Goal: Complete application form

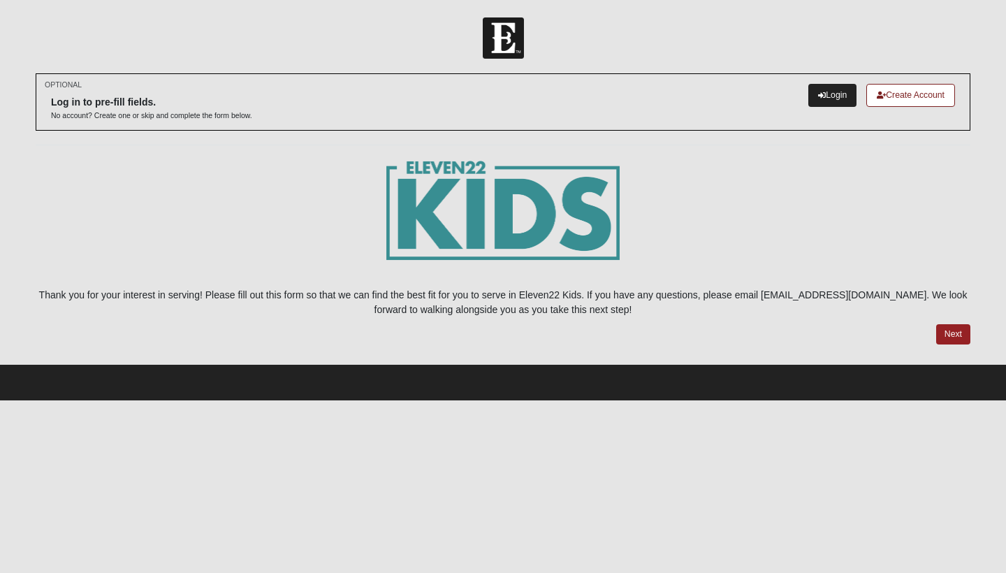
click at [827, 96] on link "Login" at bounding box center [832, 95] width 48 height 23
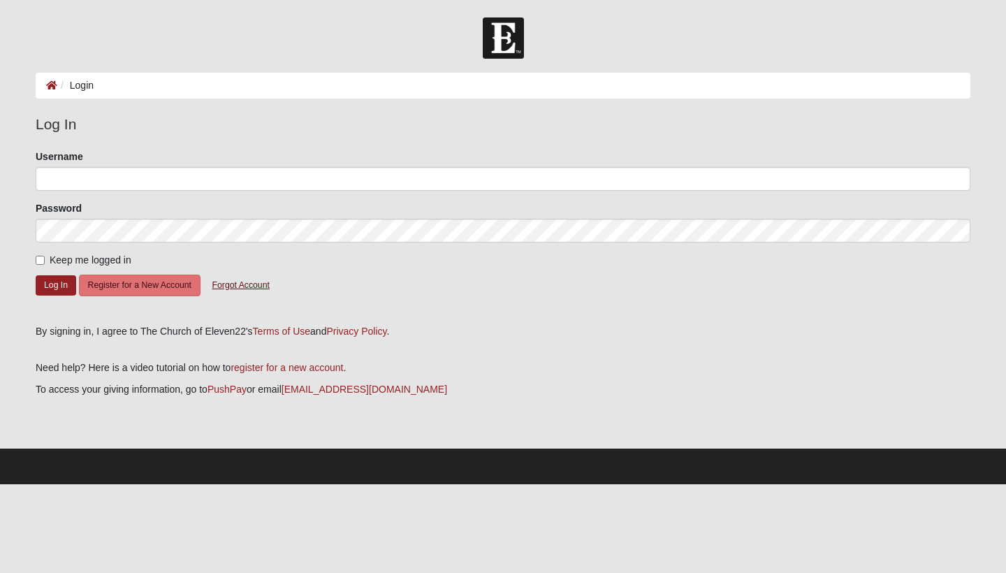
click at [254, 284] on button "Forgot Account" at bounding box center [240, 286] width 75 height 22
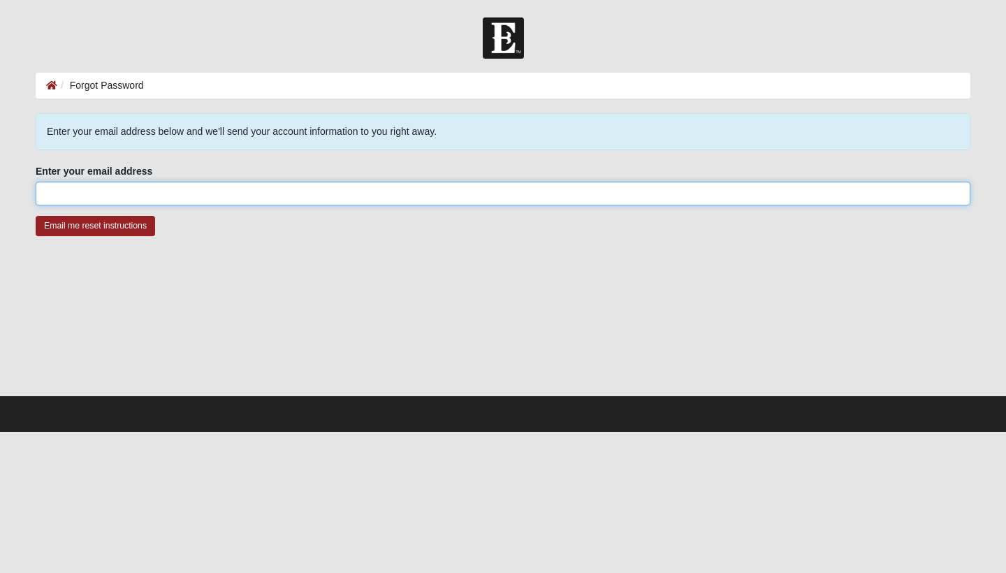
click at [203, 200] on input "Enter your email address" at bounding box center [503, 194] width 935 height 24
type input "Olivia.gore17@gmail.com"
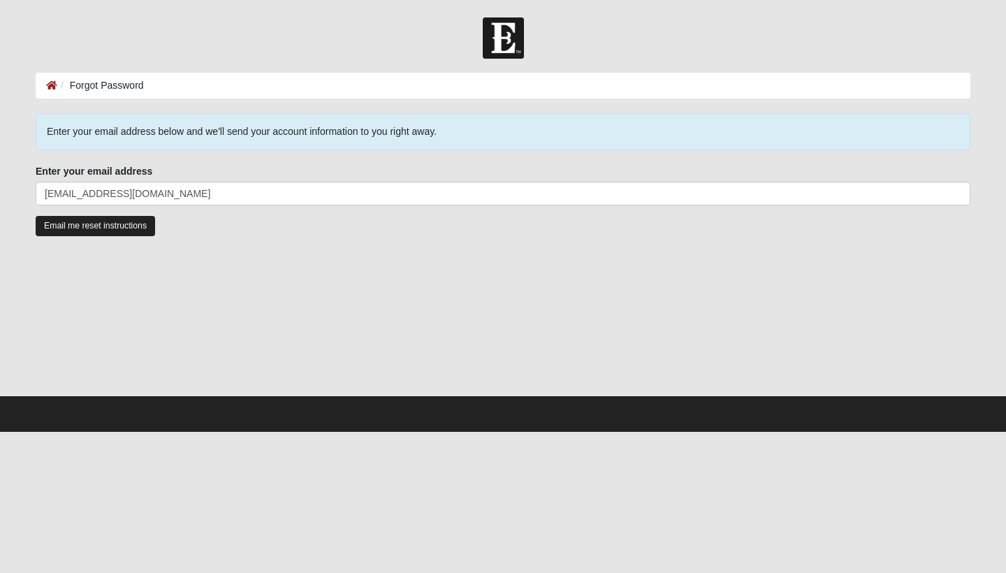
click at [97, 227] on input "Email me reset instructions" at bounding box center [95, 226] width 119 height 20
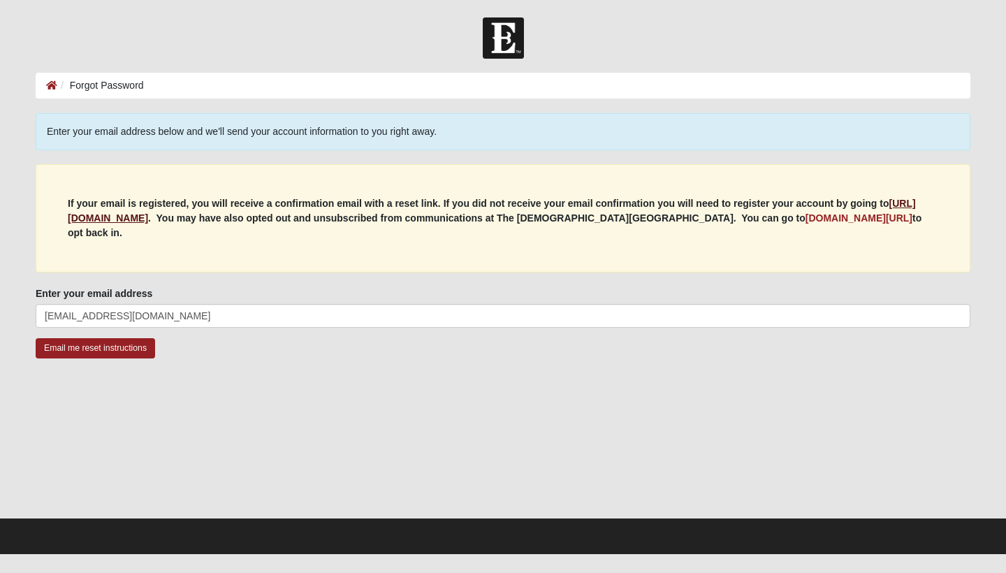
click at [152, 219] on b "https://my.coe22.com/register" at bounding box center [492, 211] width 848 height 26
click at [110, 345] on input "Email me reset instructions" at bounding box center [95, 348] width 119 height 20
click at [184, 219] on b "https://my.coe22.com/register" at bounding box center [492, 211] width 848 height 26
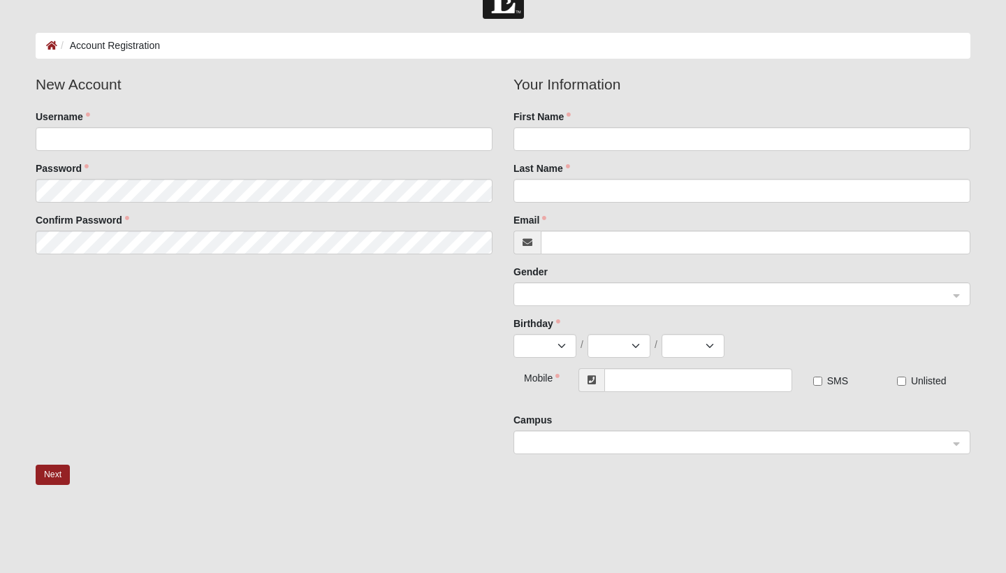
scroll to position [41, 0]
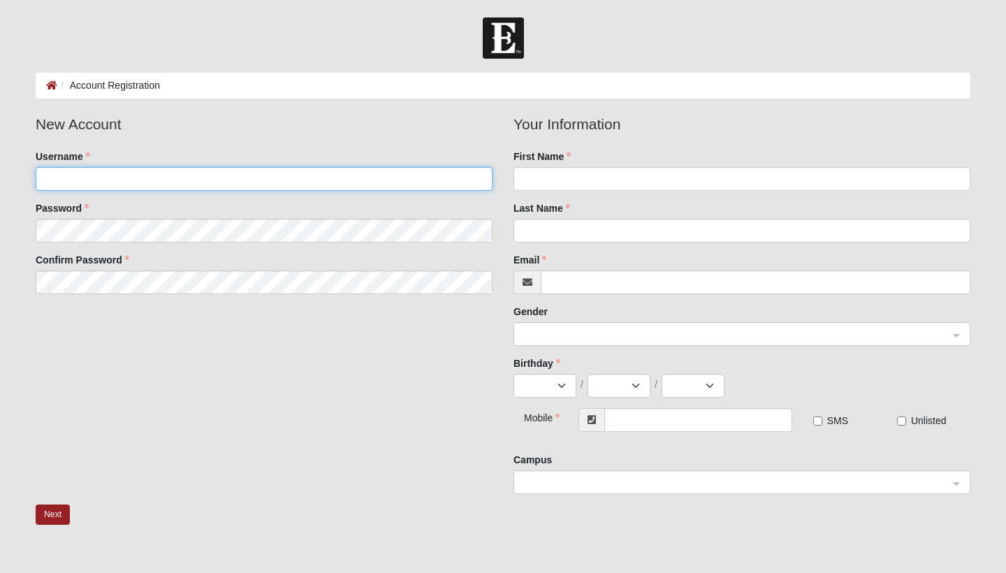
click at [169, 187] on input "Username" at bounding box center [264, 179] width 457 height 24
type input "[PERSON_NAME].gore17"
click at [302, 221] on fieldset "New Account Username [PERSON_NAME].gore17 Password Confirm Password" at bounding box center [264, 208] width 478 height 191
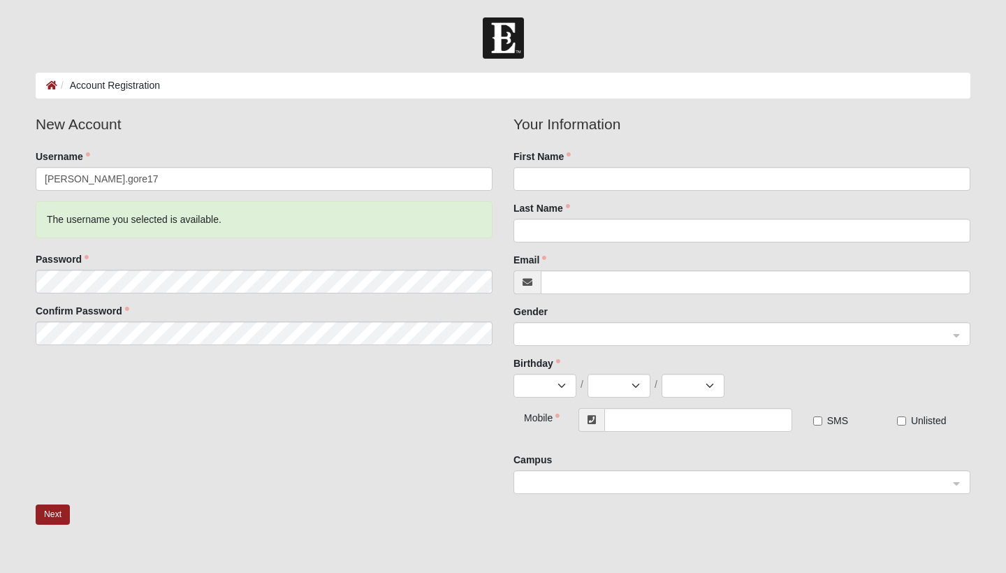
click at [251, 266] on div "Password" at bounding box center [264, 272] width 457 height 41
type input "Olivia"
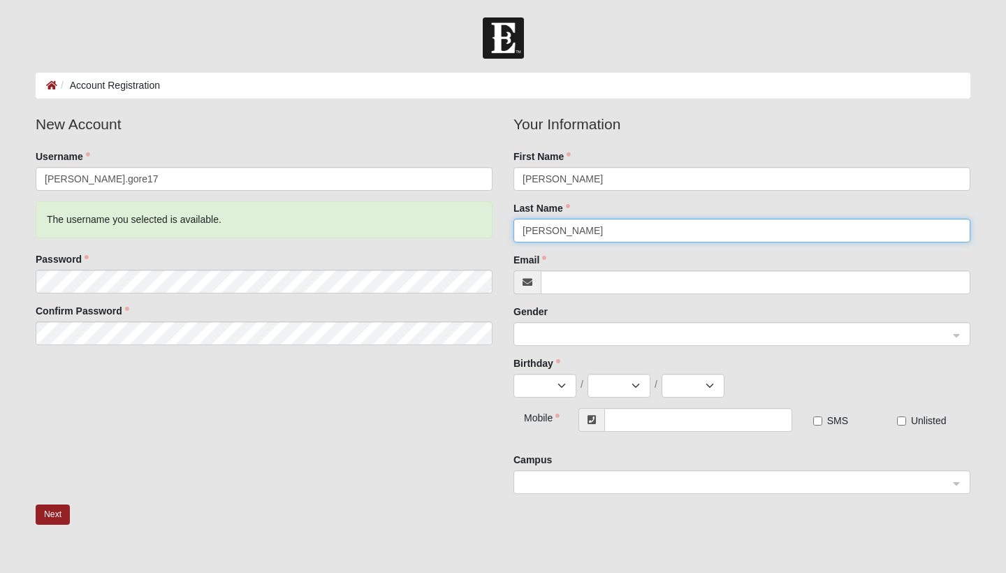
type input "Gore"
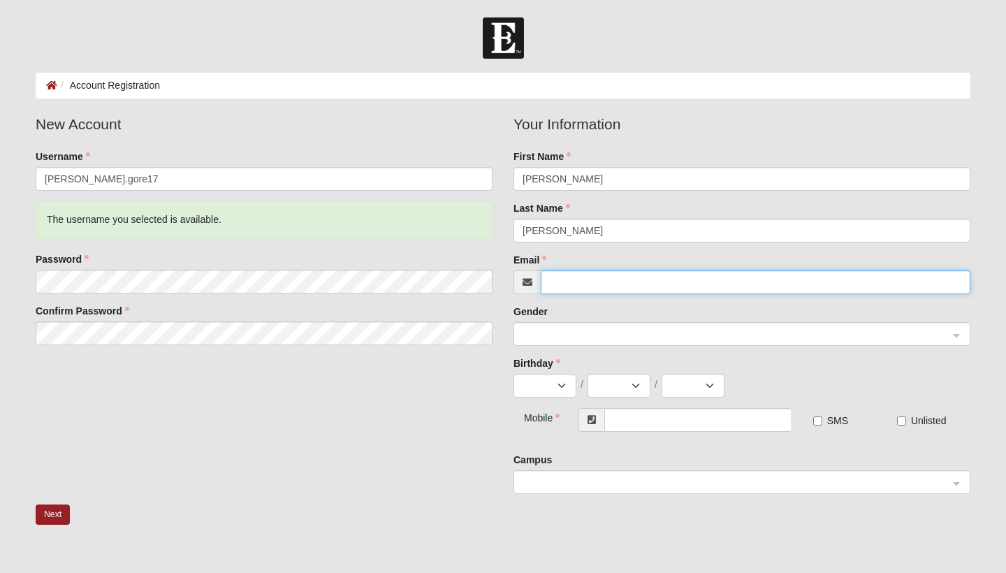
click at [614, 279] on input "Email" at bounding box center [756, 282] width 430 height 24
click at [613, 332] on span at bounding box center [735, 334] width 426 height 15
type input "olivia.gore17@gmail.com"
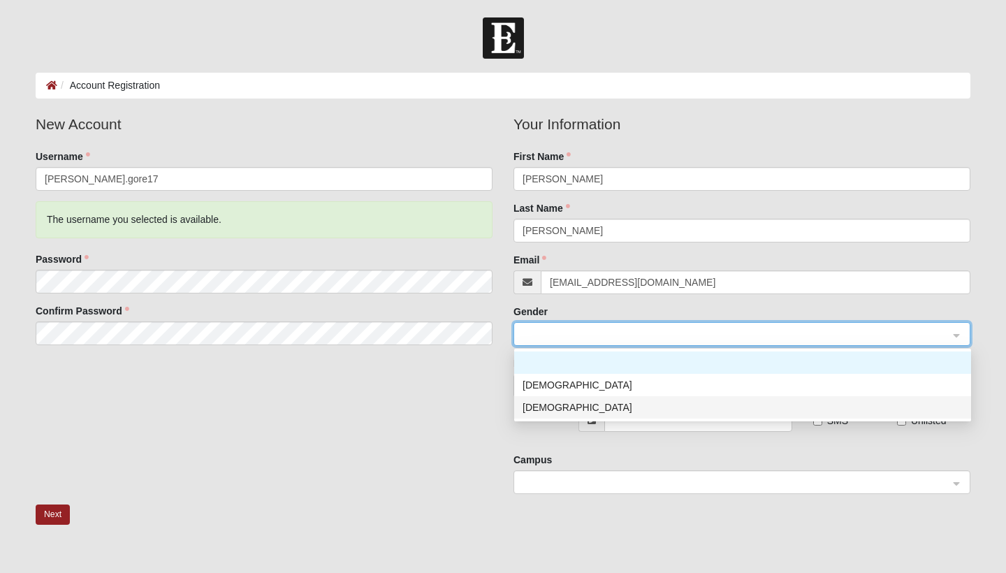
click at [585, 404] on div "Female" at bounding box center [742, 407] width 440 height 15
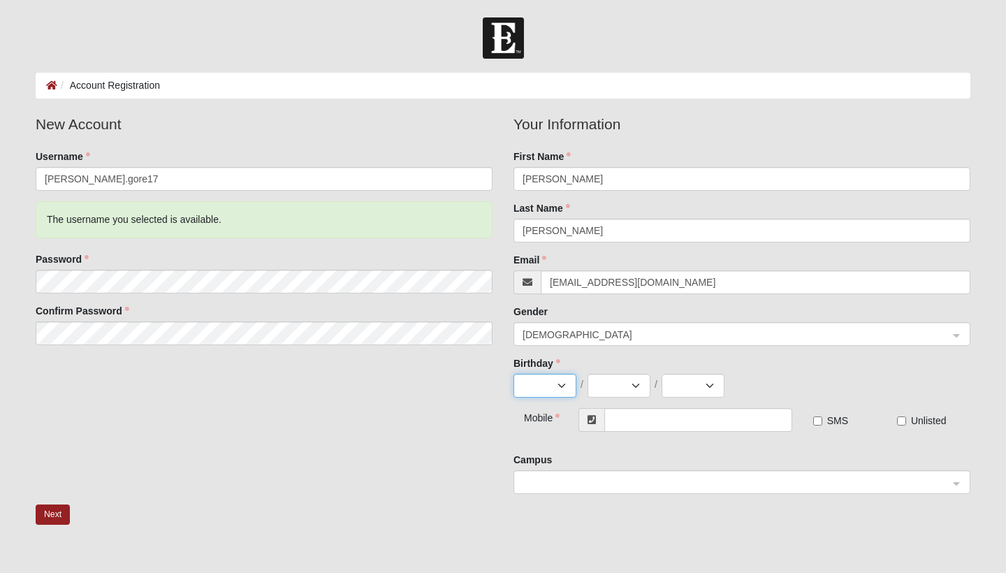
select select "9"
select select "24"
select select "2008"
click at [643, 423] on input "text" at bounding box center [698, 420] width 188 height 24
type input "(661) 644-8816"
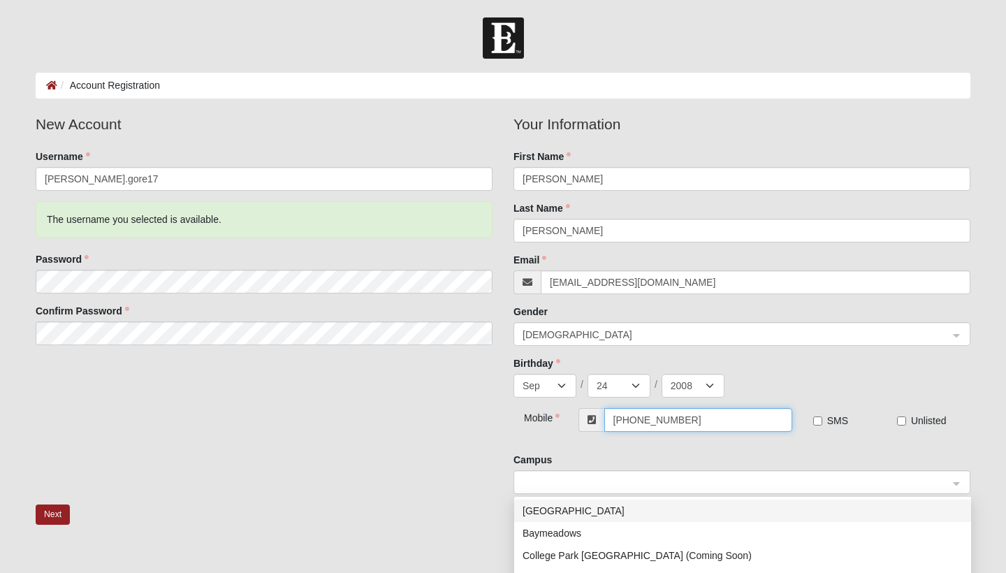
click at [650, 475] on span at bounding box center [735, 482] width 426 height 15
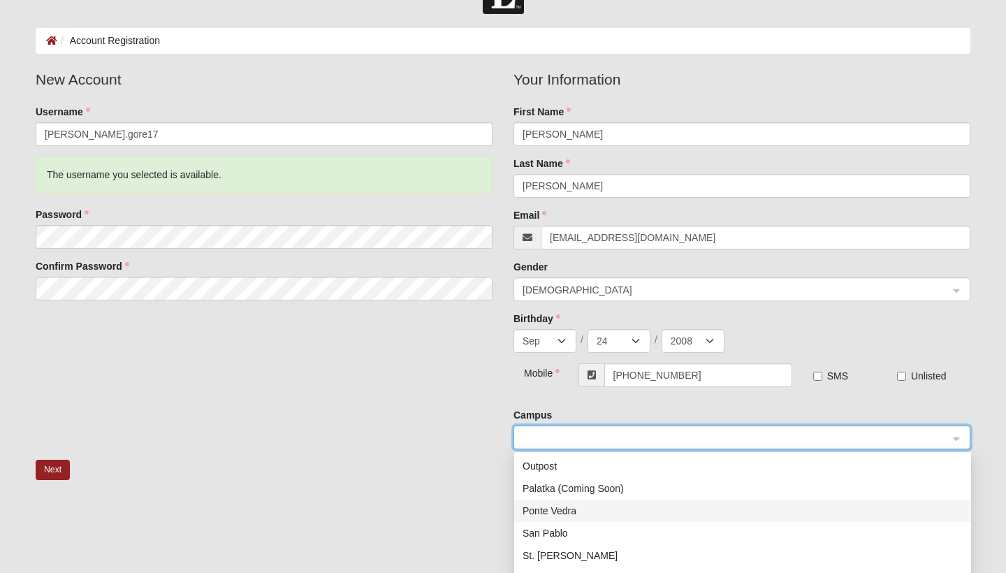
scroll to position [54, 0]
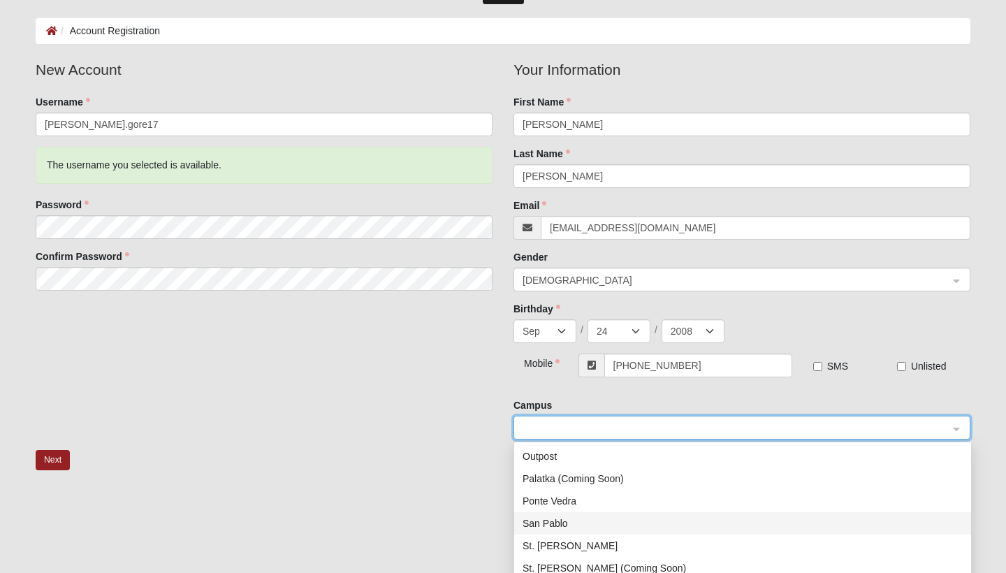
click at [623, 519] on div "San Pablo" at bounding box center [742, 523] width 440 height 15
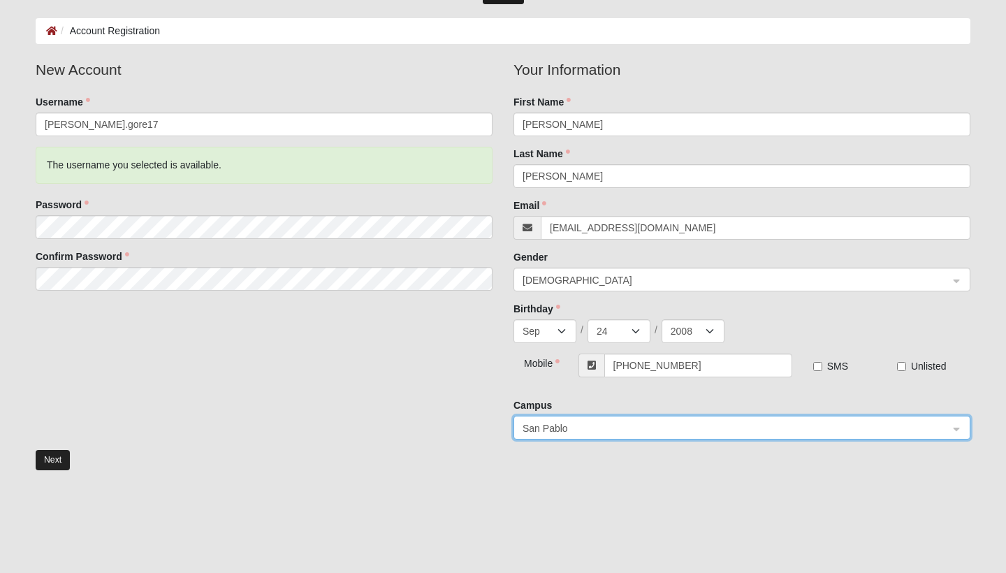
click at [58, 458] on button "Next" at bounding box center [53, 460] width 34 height 20
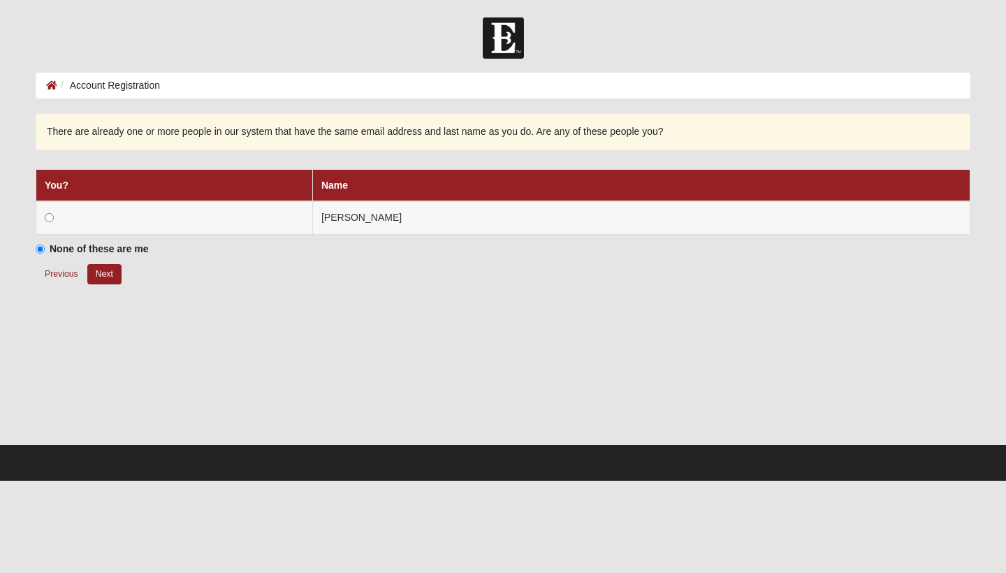
scroll to position [0, 0]
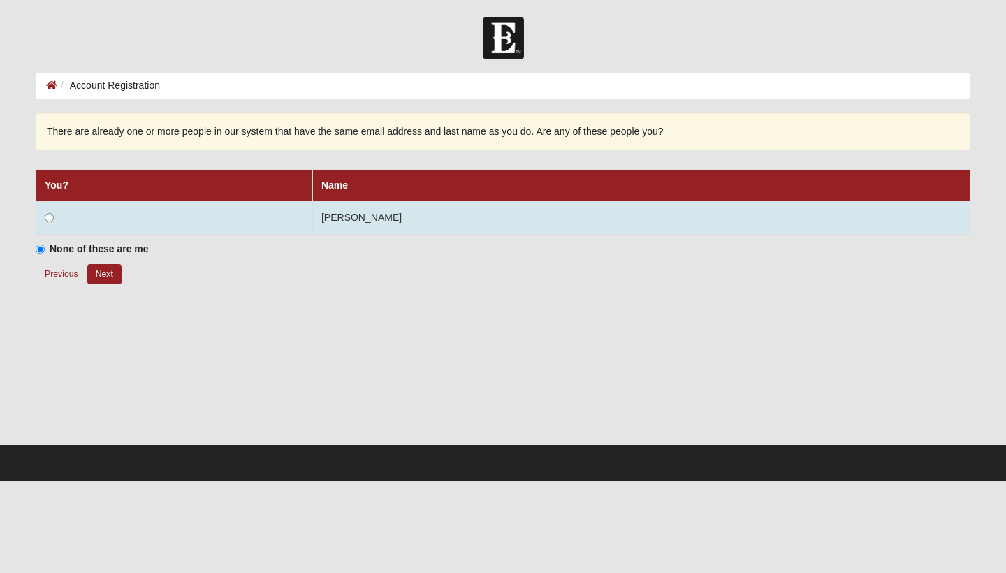
click at [50, 219] on input "radio" at bounding box center [49, 217] width 9 height 9
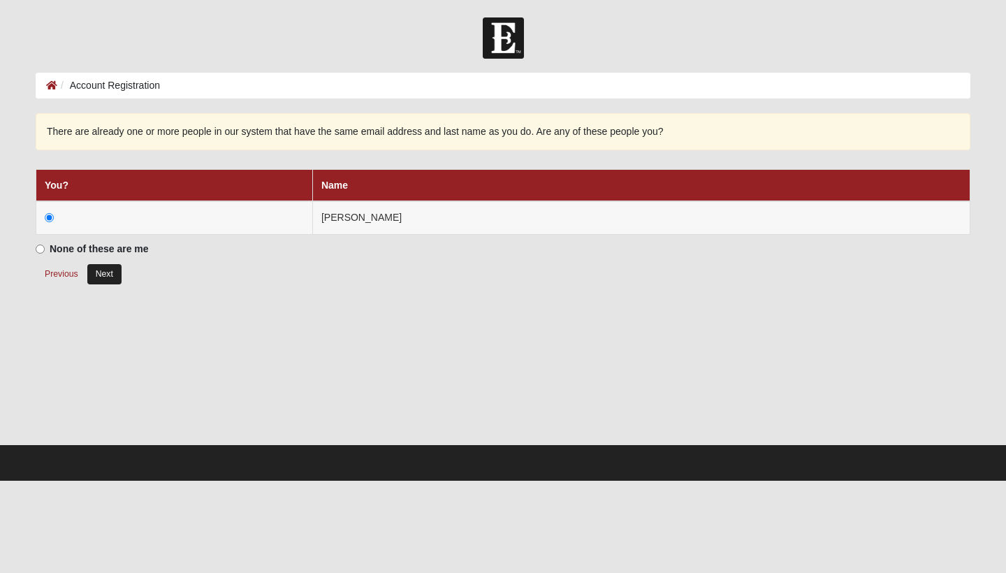
click at [108, 276] on button "Next" at bounding box center [104, 274] width 34 height 20
radio input "true"
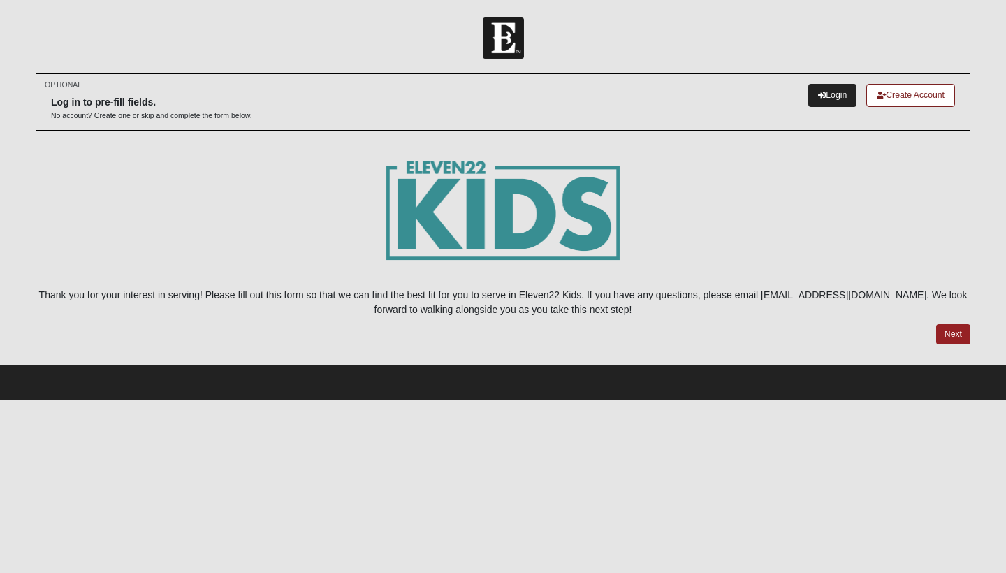
click at [831, 98] on link "Login" at bounding box center [832, 95] width 48 height 23
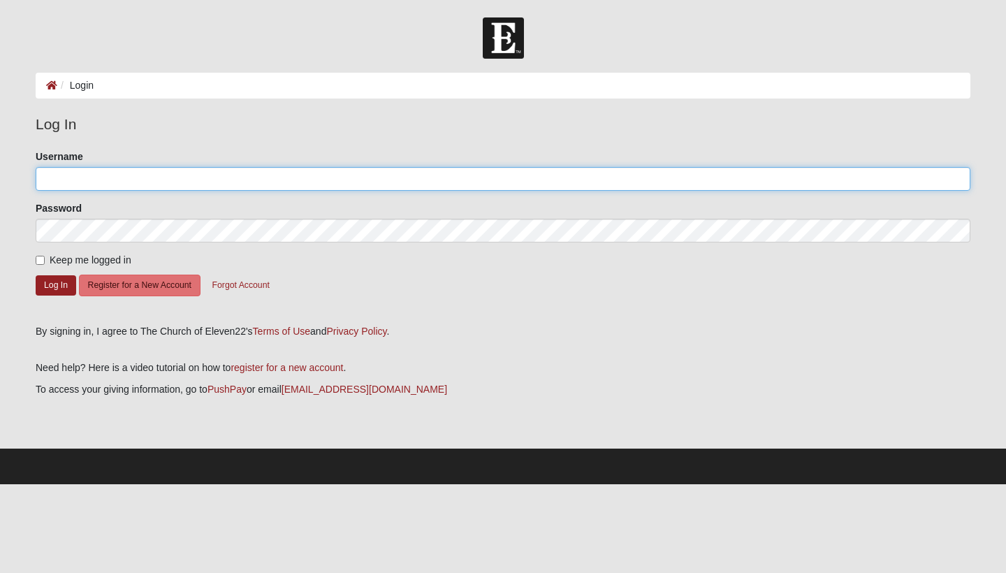
type input "[PERSON_NAME].gore17"
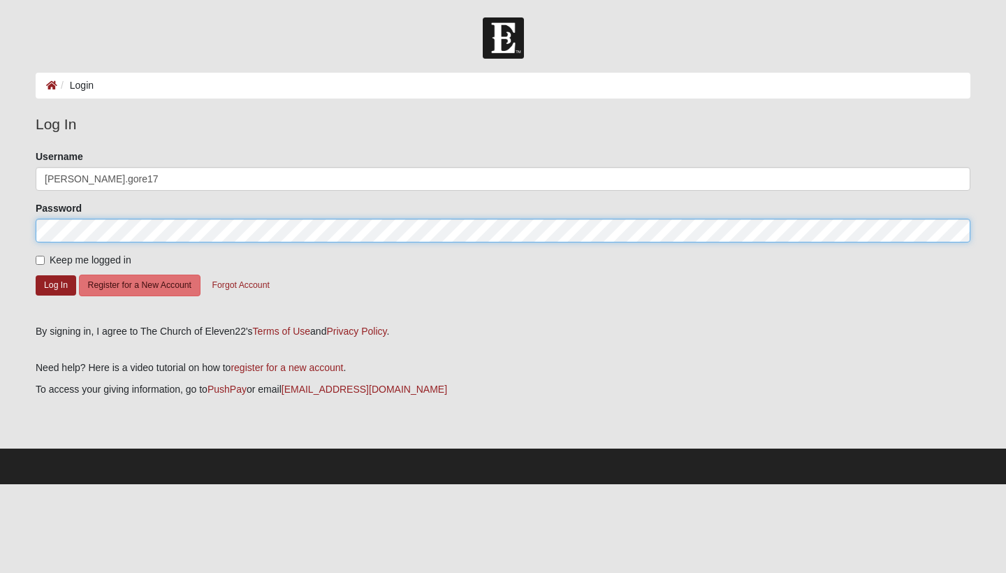
click at [55, 284] on button "Log In" at bounding box center [56, 285] width 41 height 20
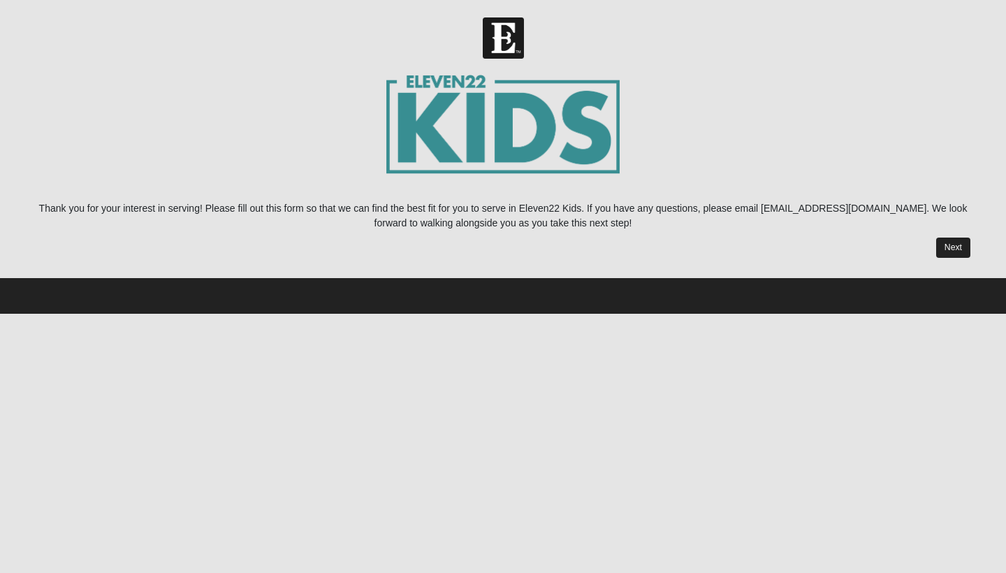
click at [945, 247] on link "Next" at bounding box center [953, 247] width 34 height 20
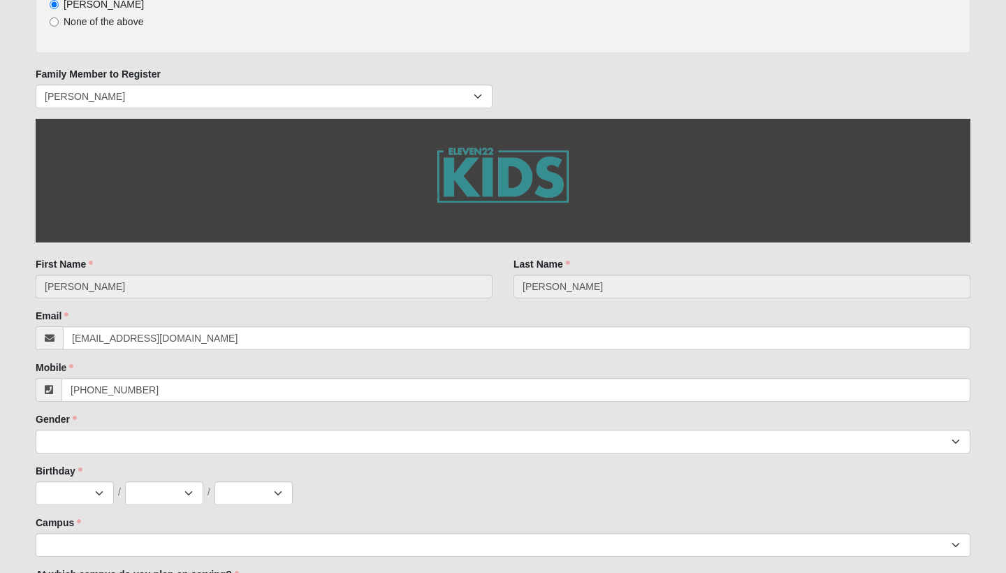
scroll to position [198, 0]
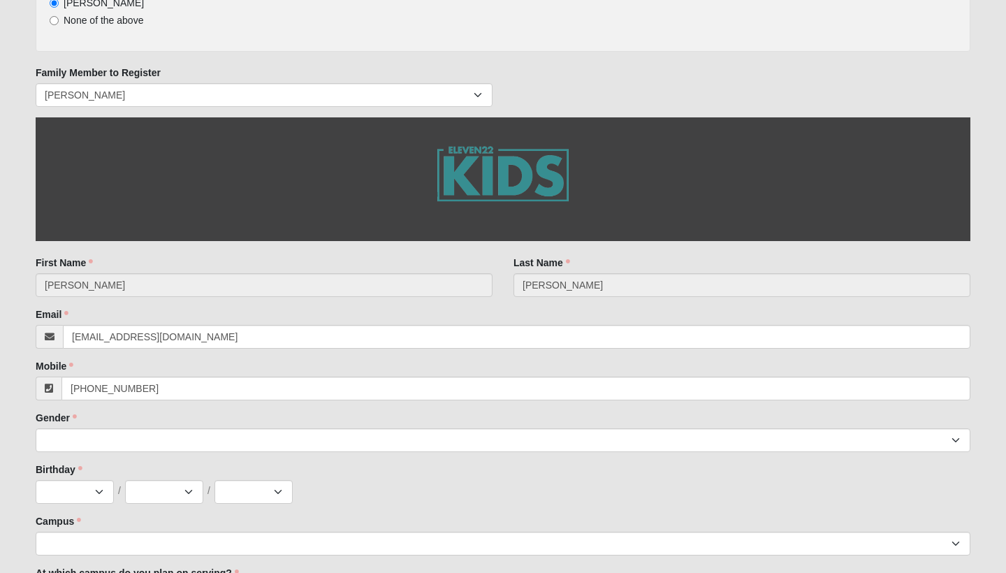
click at [356, 288] on input "Olivia" at bounding box center [264, 285] width 457 height 24
click at [325, 289] on input "Olivia" at bounding box center [264, 285] width 457 height 24
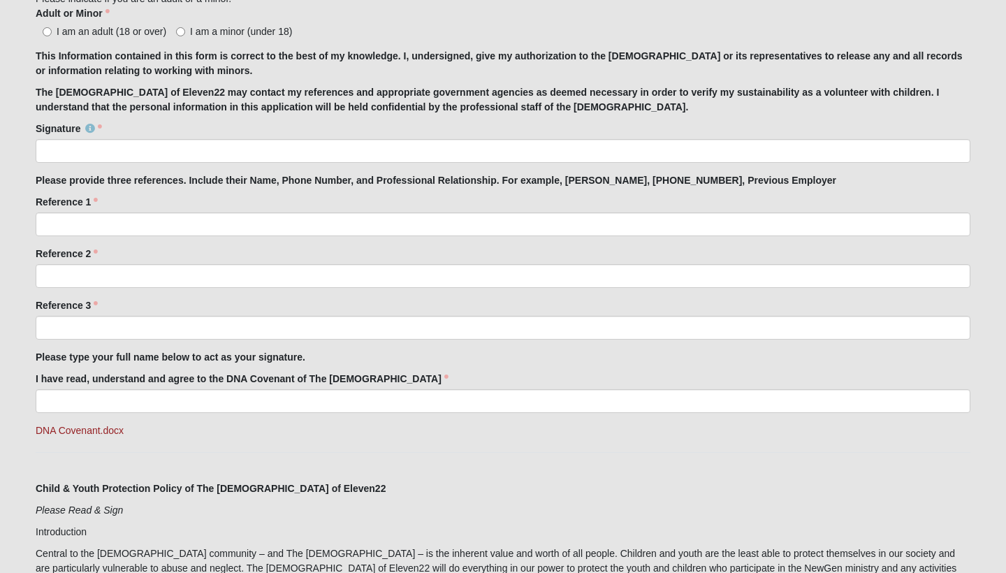
scroll to position [1167, 0]
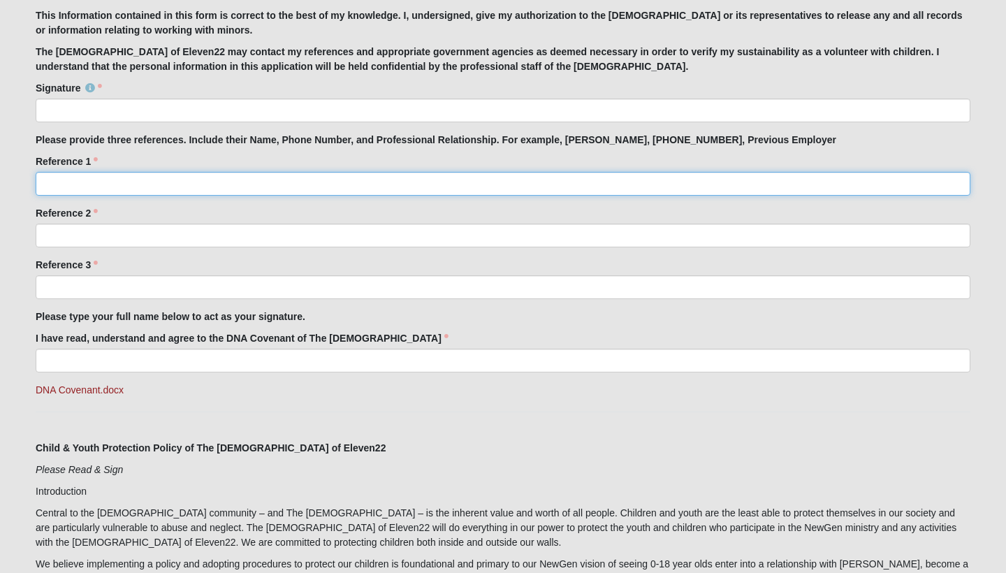
click at [316, 184] on input "Reference 1" at bounding box center [503, 184] width 935 height 24
type input "Penelope Schell,"
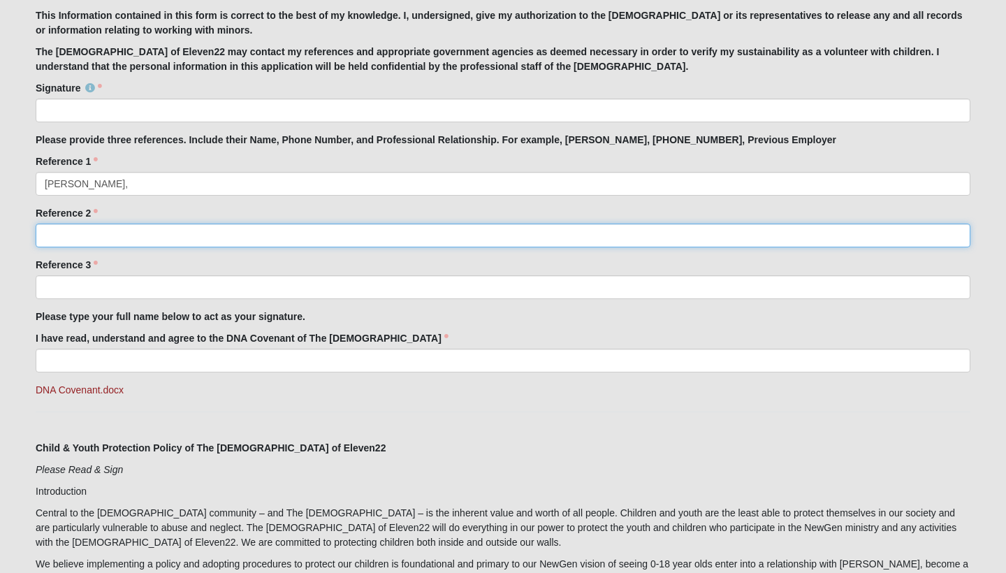
click at [200, 235] on input "Reference 2" at bounding box center [503, 236] width 935 height 24
type input "Paige Morris,"
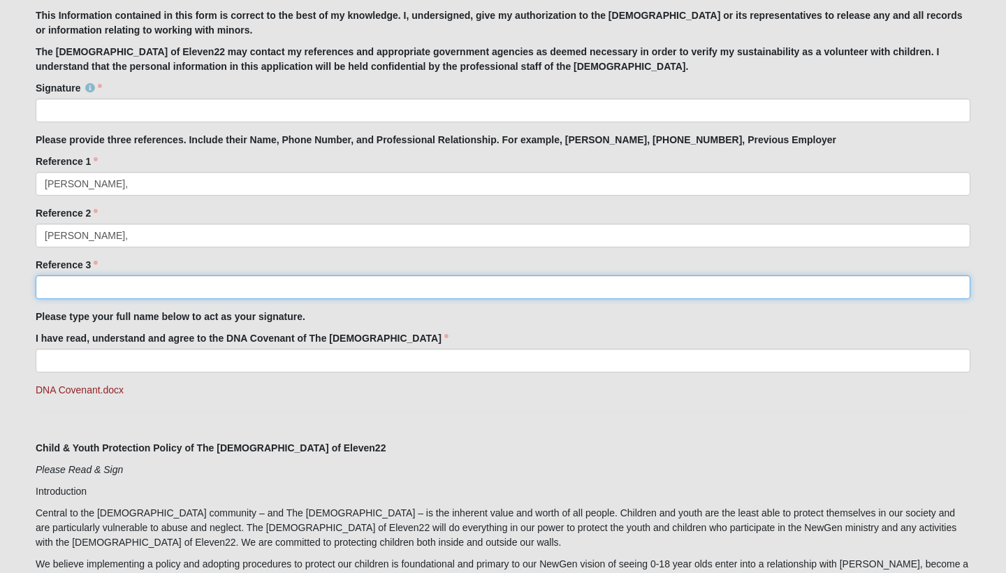
click at [89, 284] on input "Reference 3" at bounding box center [503, 287] width 935 height 24
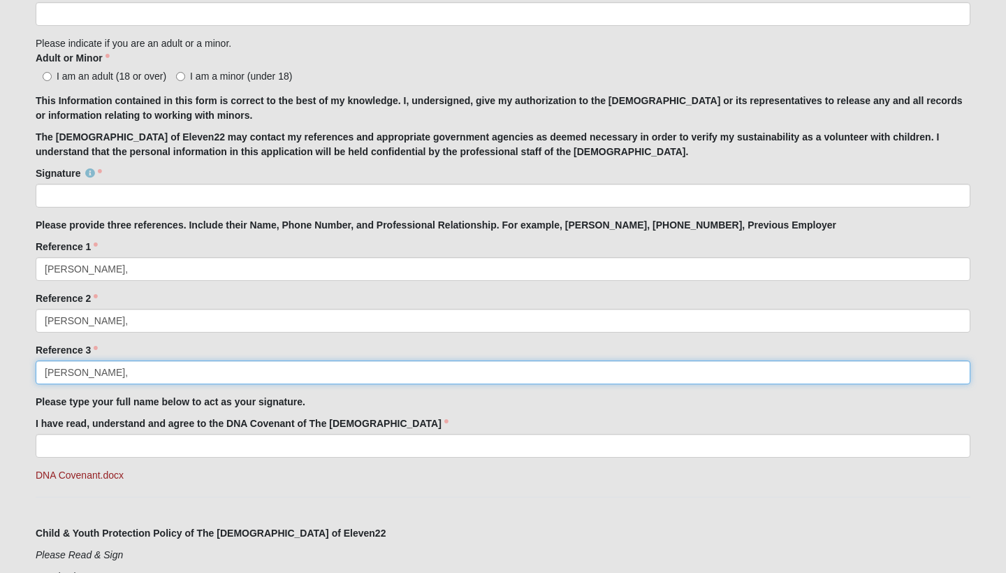
scroll to position [1079, 0]
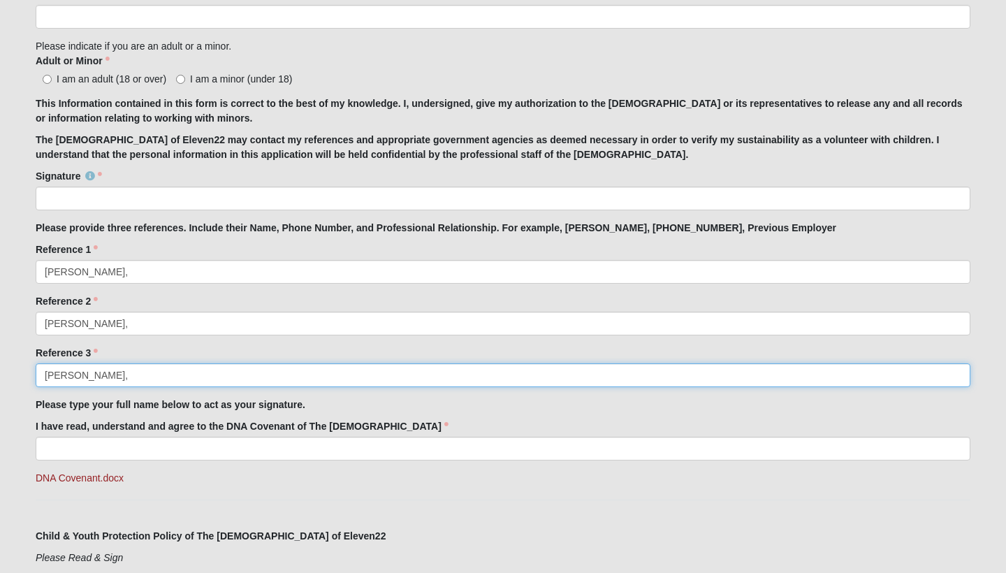
type input "Corrie Potter,"
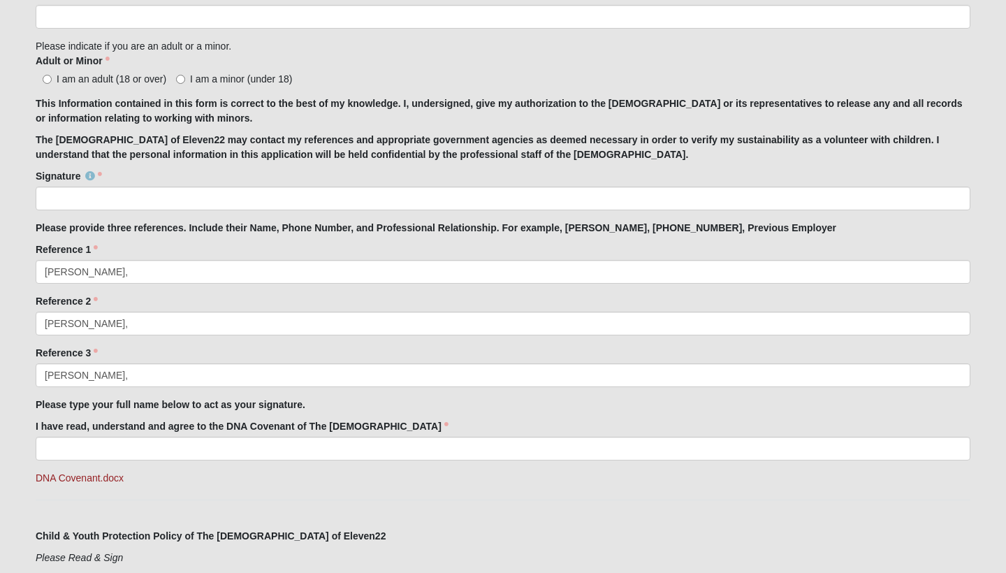
click at [180, 81] on input "I am a minor (under 18)" at bounding box center [180, 79] width 9 height 9
radio input "true"
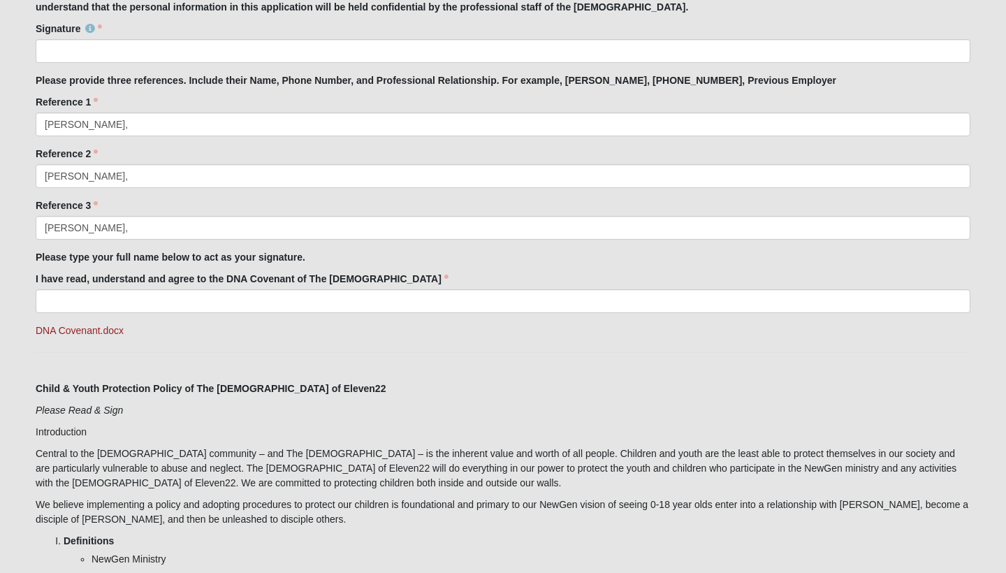
scroll to position [1228, 0]
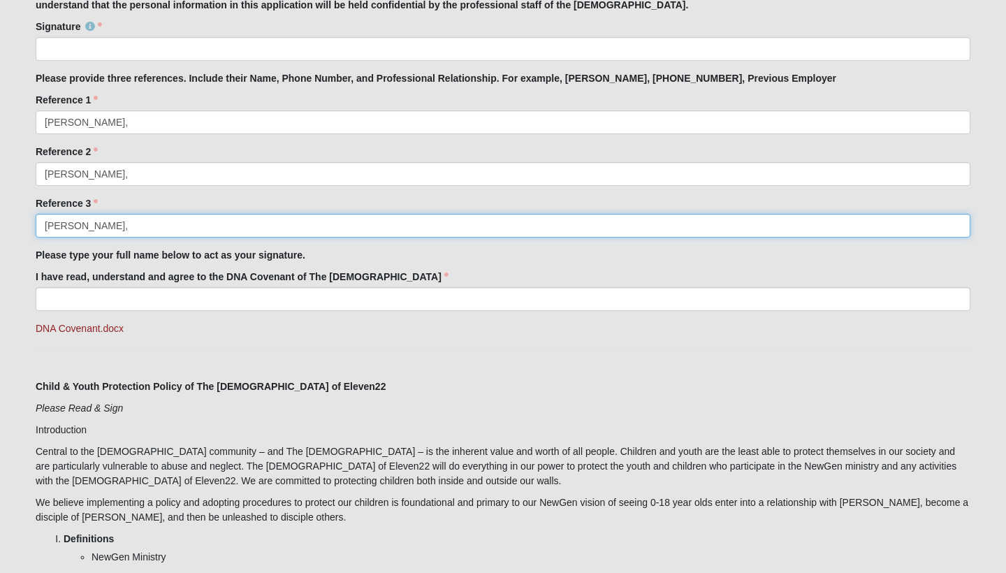
click at [128, 228] on input "Corrie Potter," at bounding box center [503, 226] width 935 height 24
type input "Corrie Potter,"
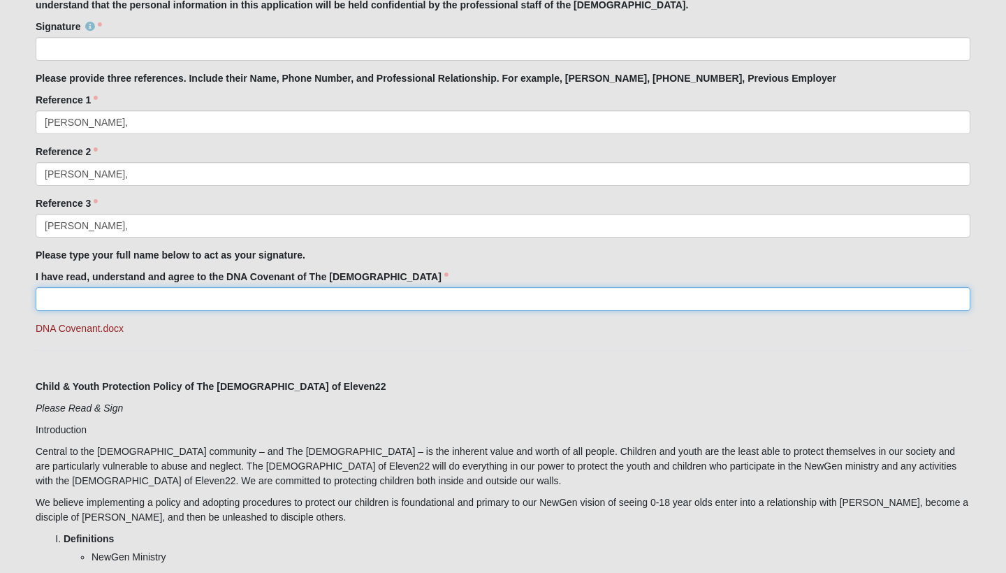
click at [122, 302] on input "I have read, understand and agree to the DNA Covenant of The Church of Eleven22" at bounding box center [503, 299] width 935 height 24
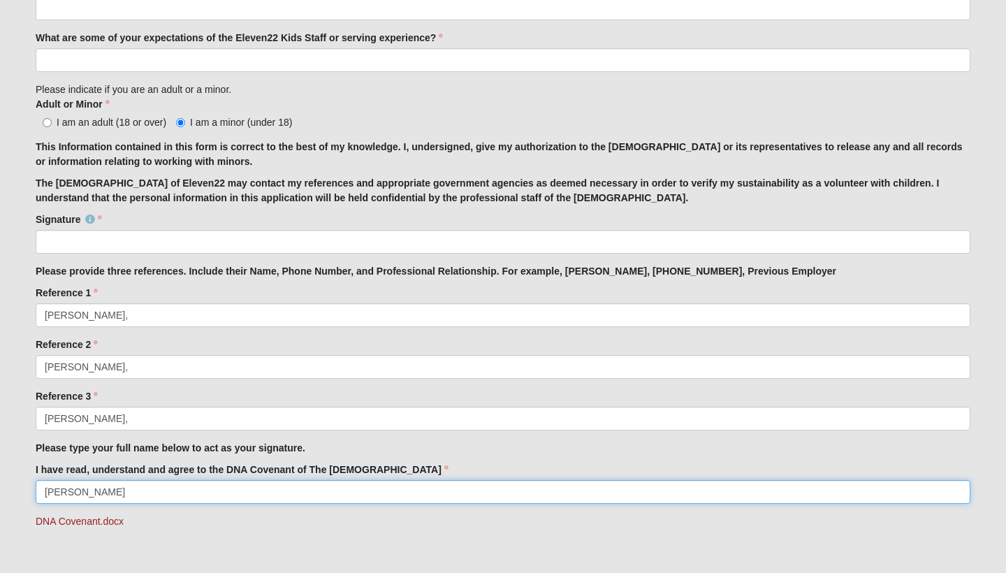
scroll to position [1044, 0]
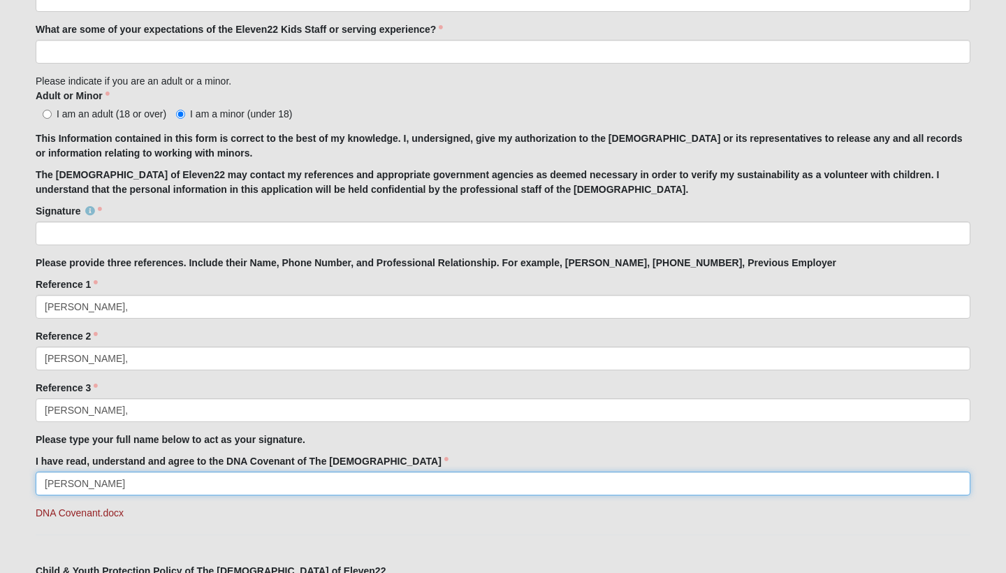
type input "Olivia Gore"
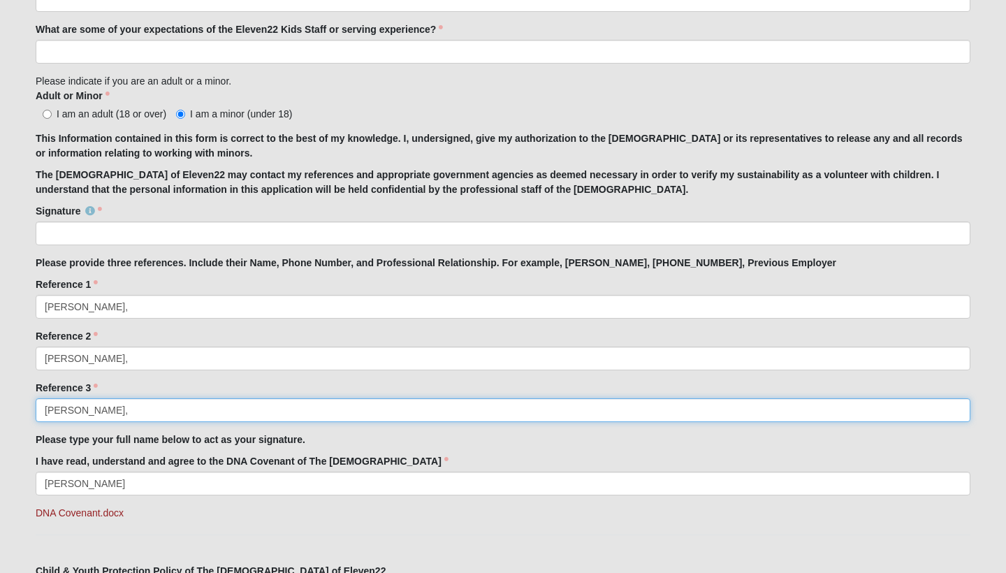
click at [115, 411] on input "Corrie Potter," at bounding box center [503, 410] width 935 height 24
